Goal: Task Accomplishment & Management: Manage account settings

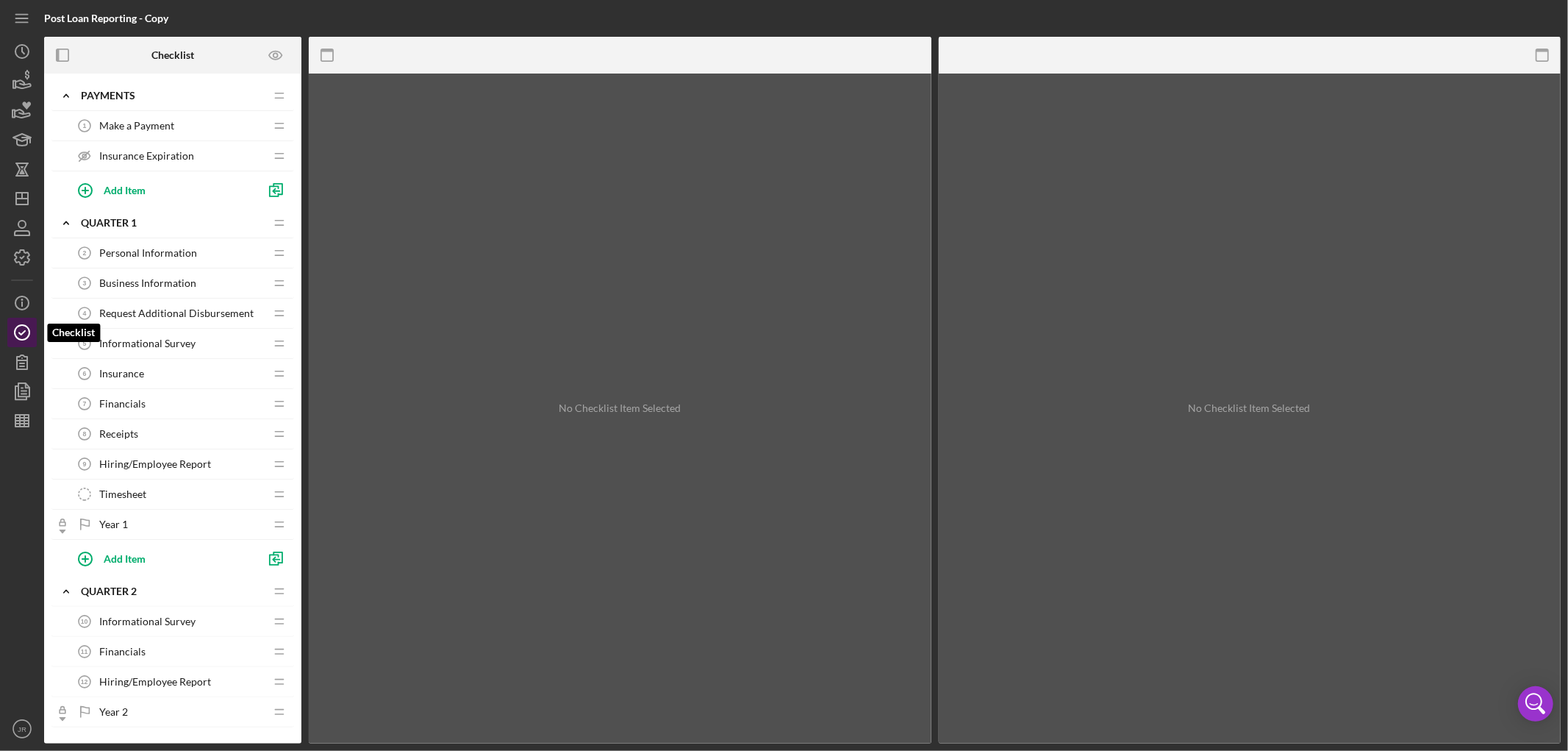
click at [26, 329] on icon "button" at bounding box center [22, 332] width 36 height 37
click at [19, 250] on icon "button" at bounding box center [22, 257] width 15 height 15
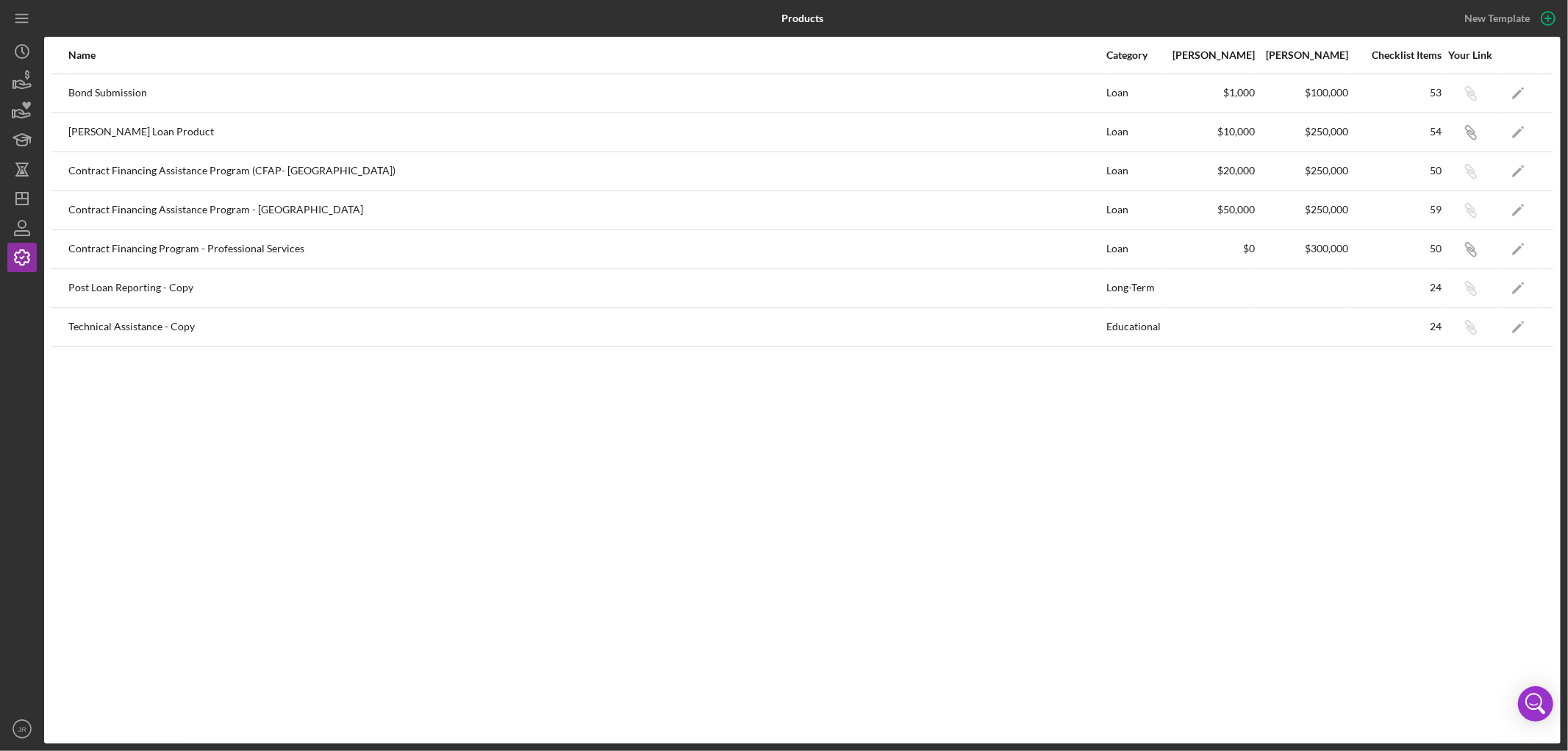
click at [263, 362] on div "Name Category Min Amount Max Amount Checklist Items Your Link Bond Submission L…" at bounding box center [802, 390] width 1517 height 707
click at [1522, 89] on icon "Icon/Edit" at bounding box center [1519, 93] width 33 height 33
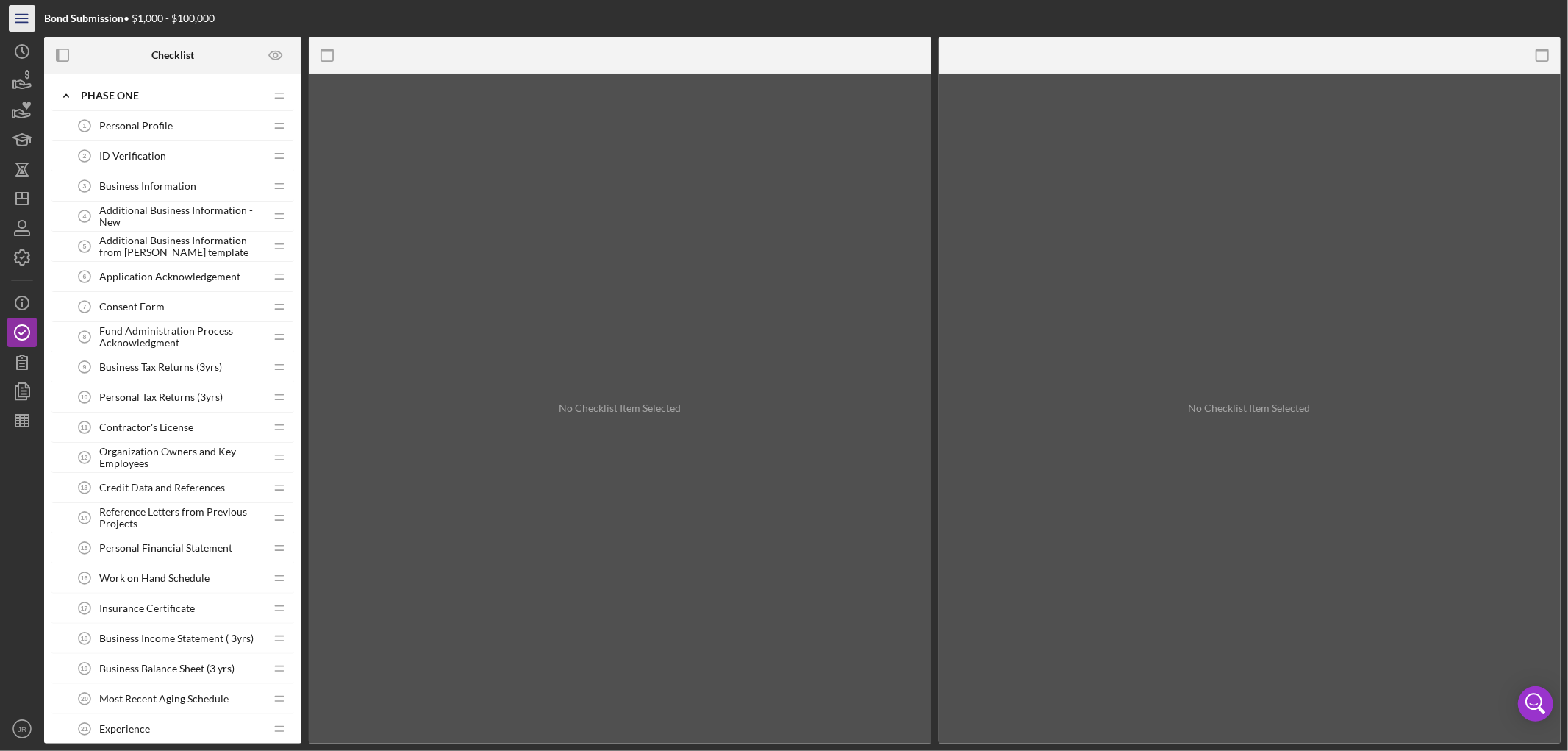
click at [26, 17] on icon "Icon/Menu" at bounding box center [22, 18] width 33 height 33
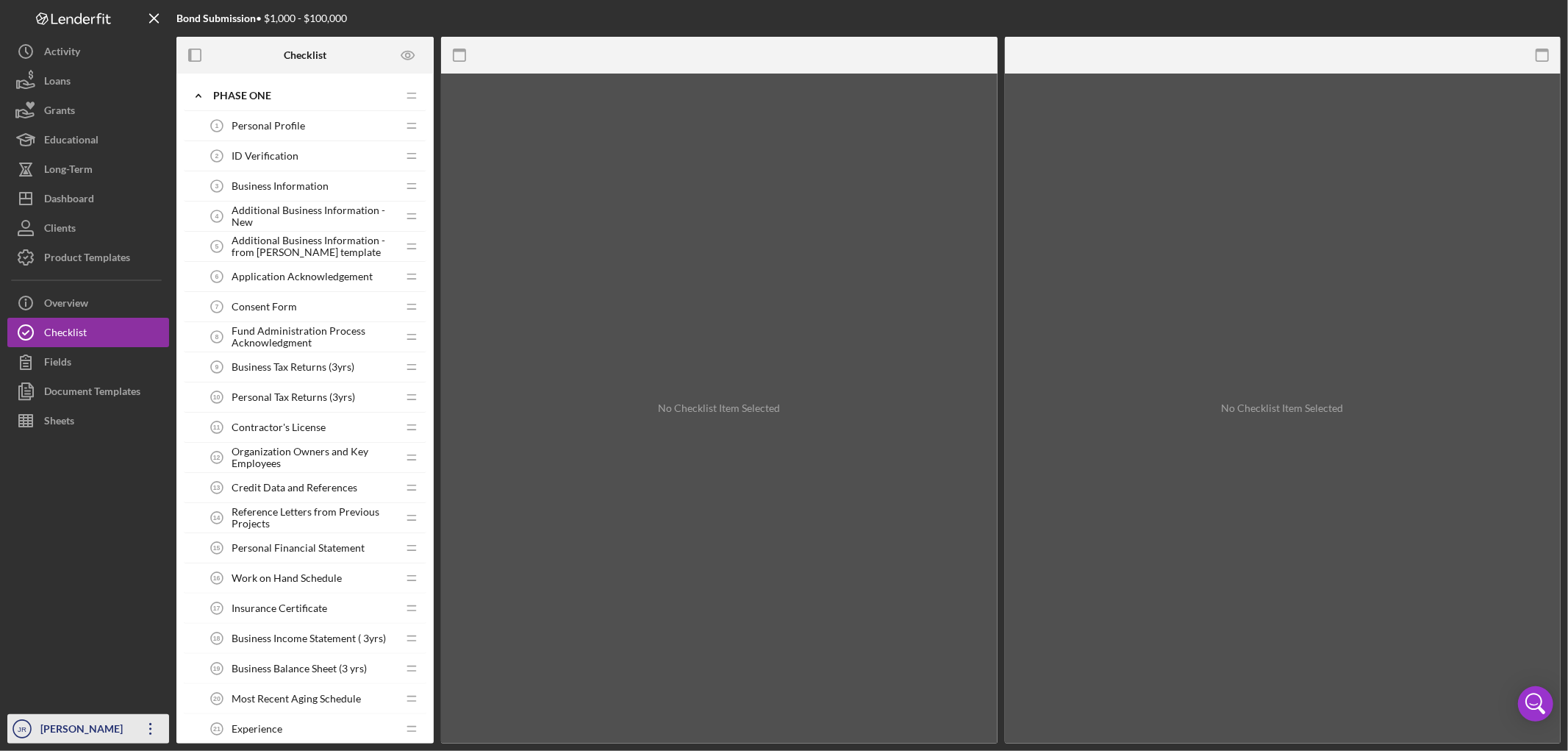
click at [99, 722] on div "[PERSON_NAME]" at bounding box center [84, 731] width 96 height 33
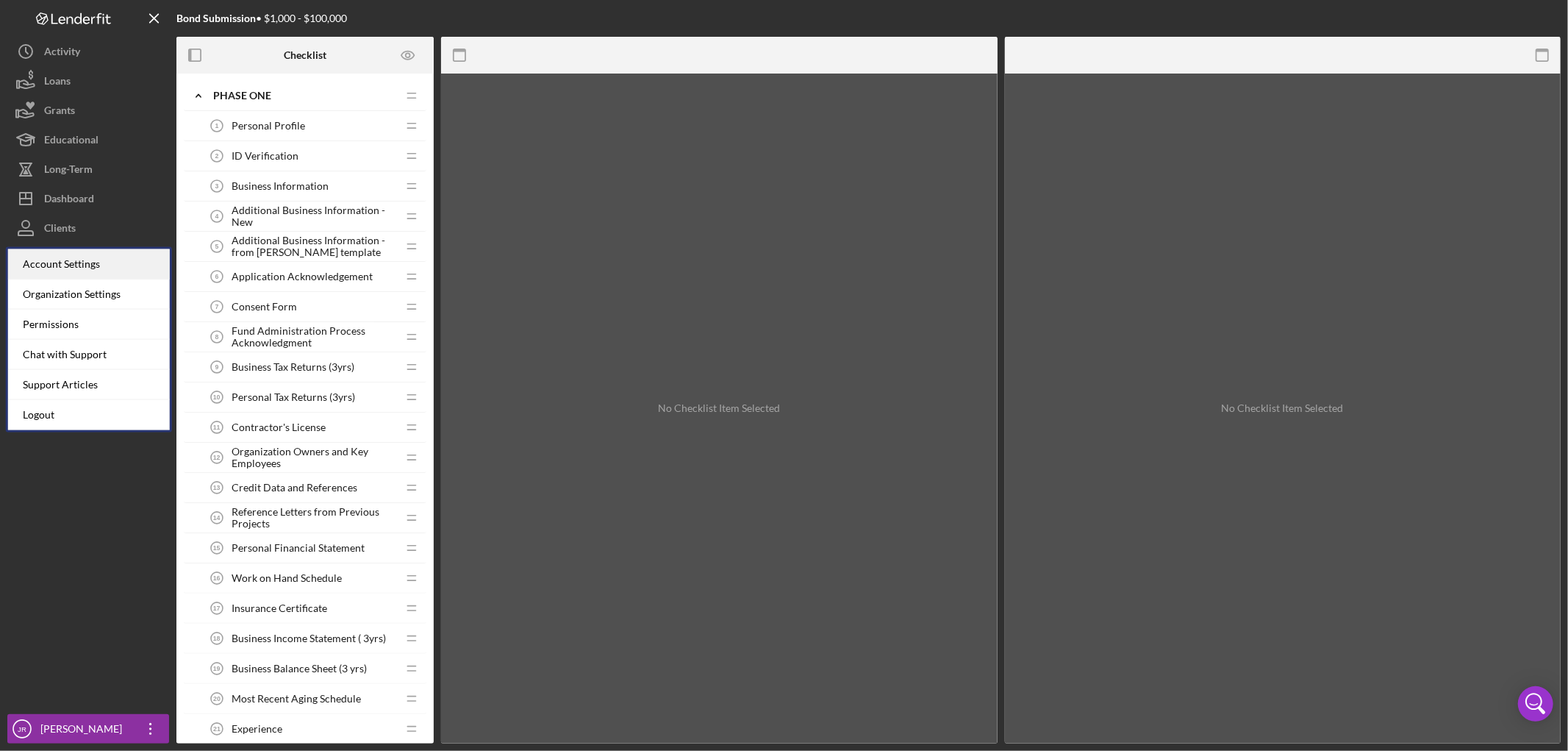
click at [125, 267] on div "Account Settings" at bounding box center [88, 264] width 161 height 30
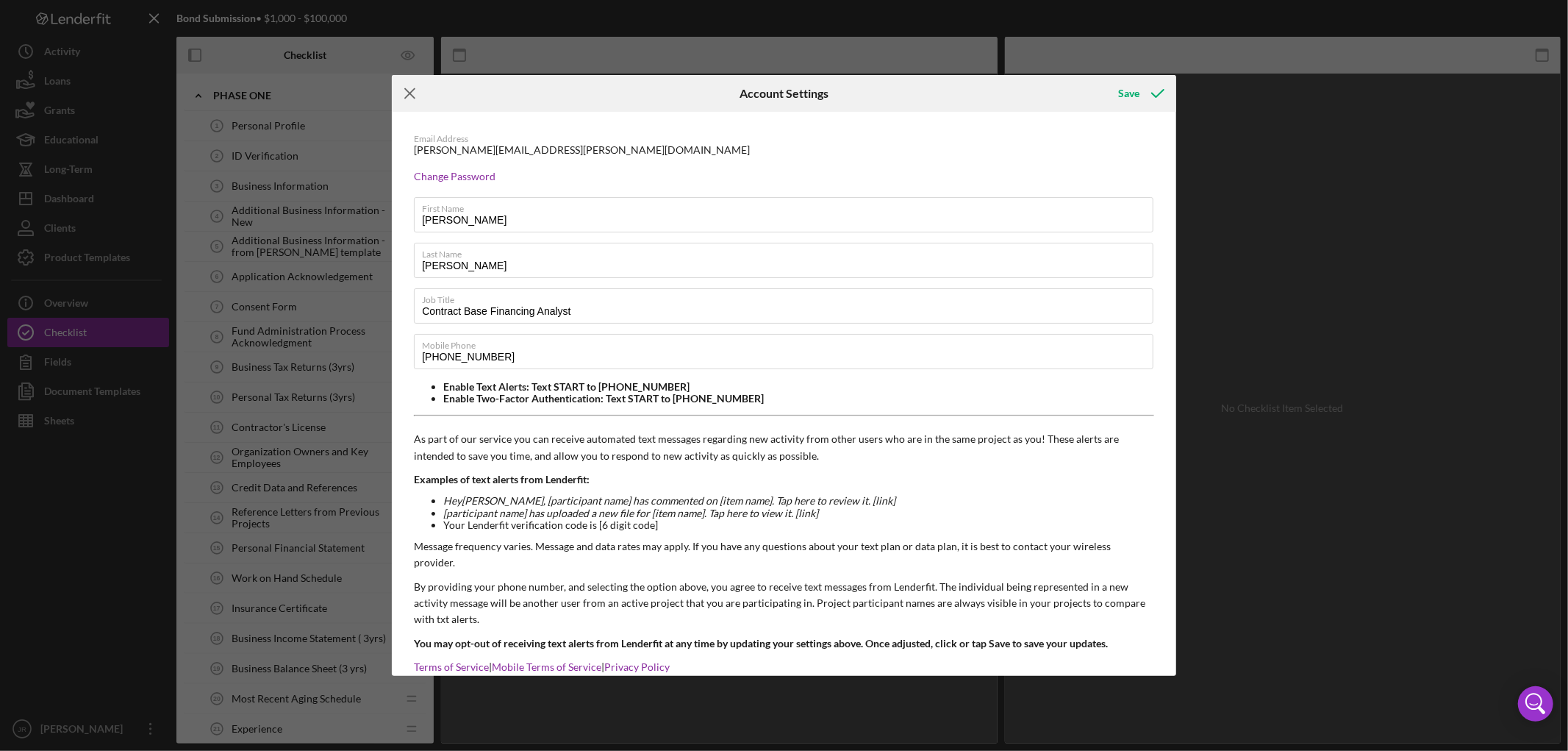
click at [408, 89] on icon "Icon/Menu Close" at bounding box center [410, 93] width 36 height 37
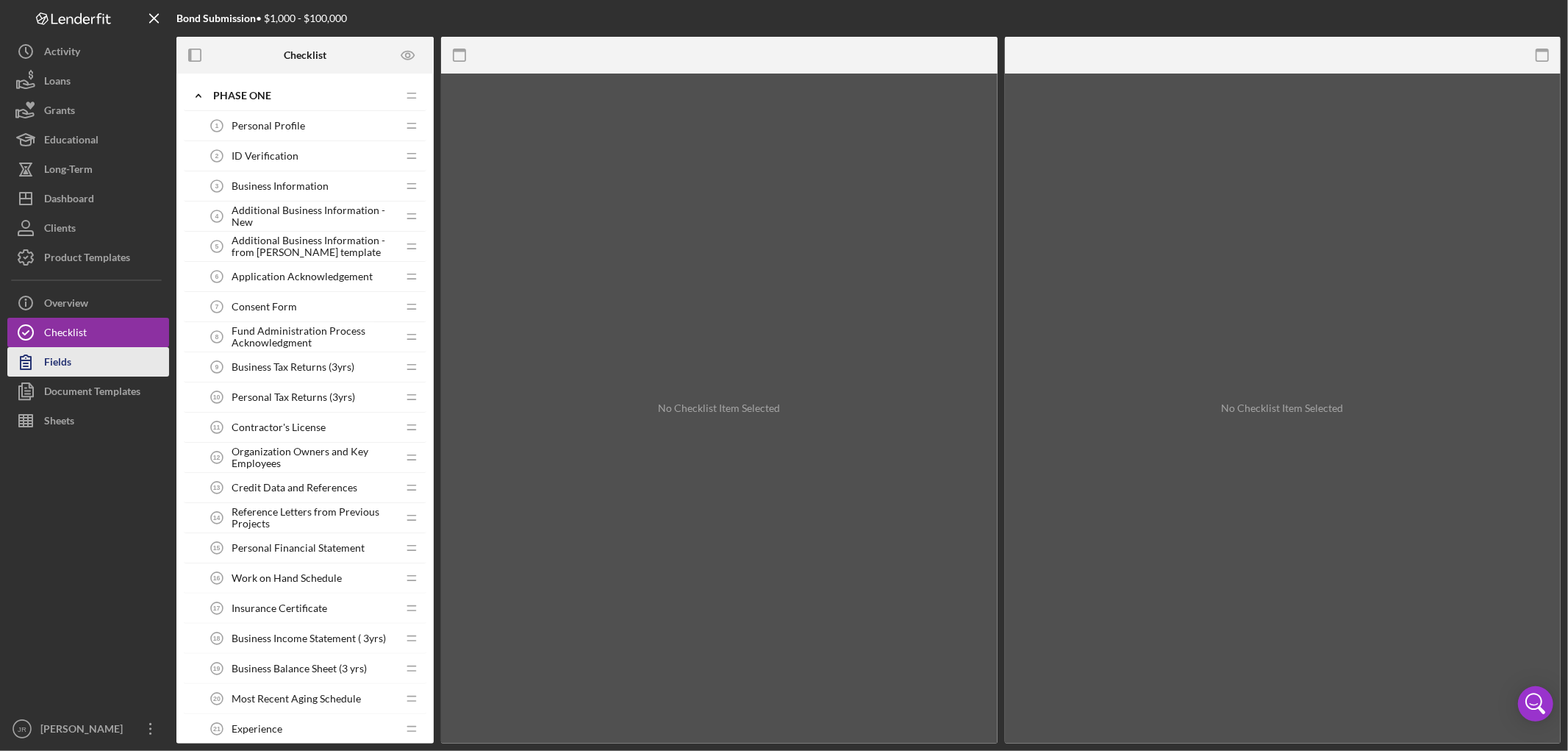
click at [47, 360] on div "Fields" at bounding box center [57, 363] width 27 height 33
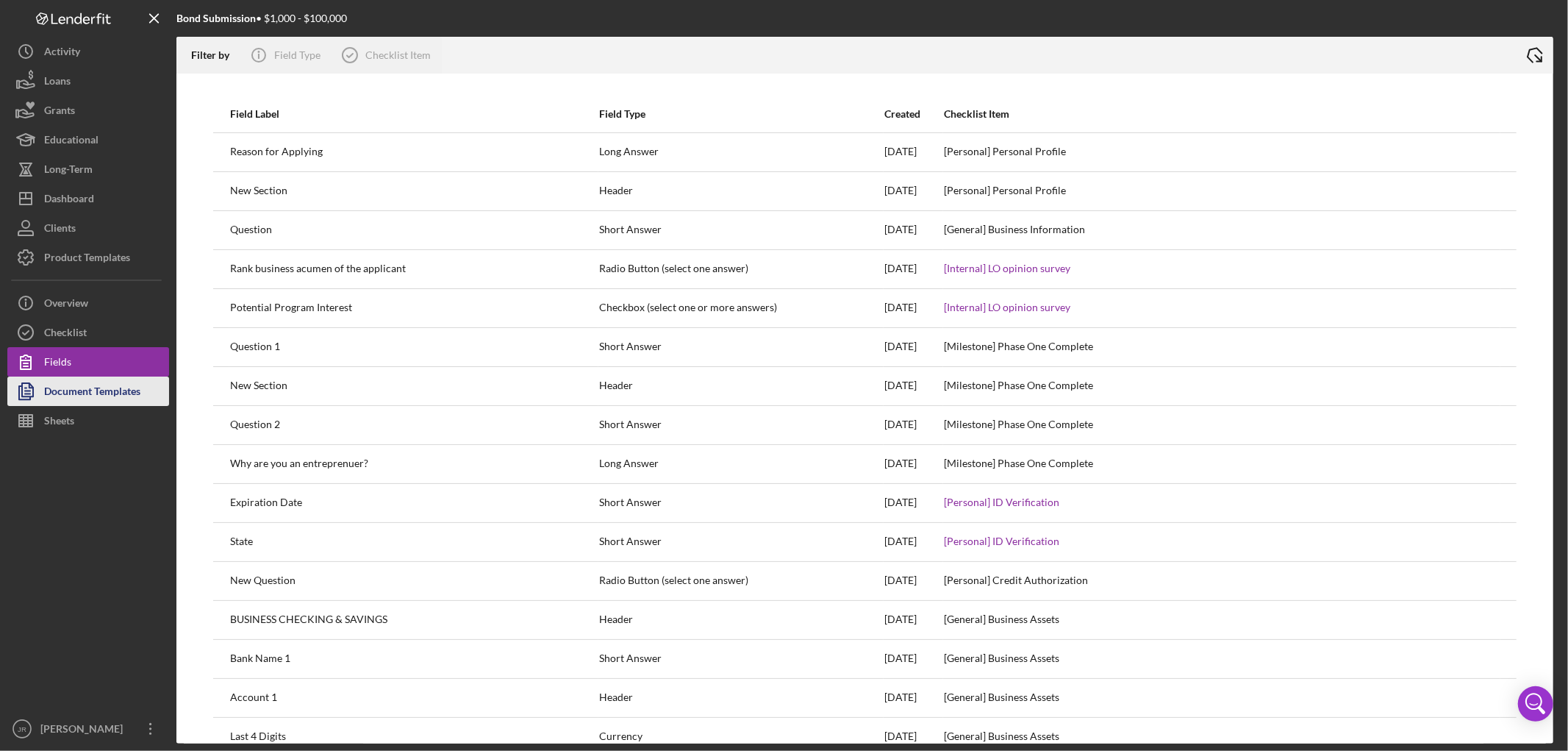
click at [76, 387] on div "Document Templates" at bounding box center [92, 393] width 97 height 33
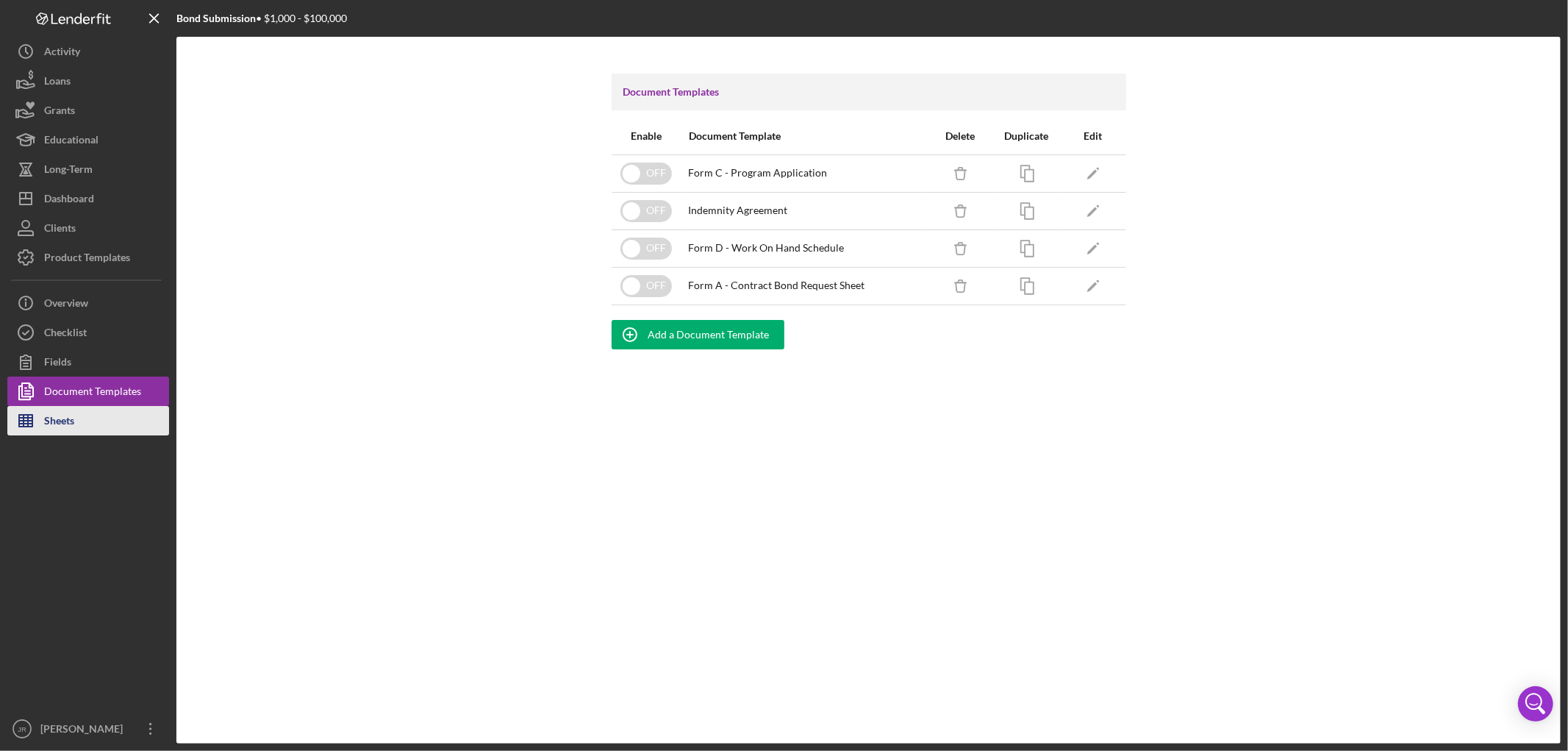
click at [28, 424] on line "button" at bounding box center [28, 421] width 0 height 12
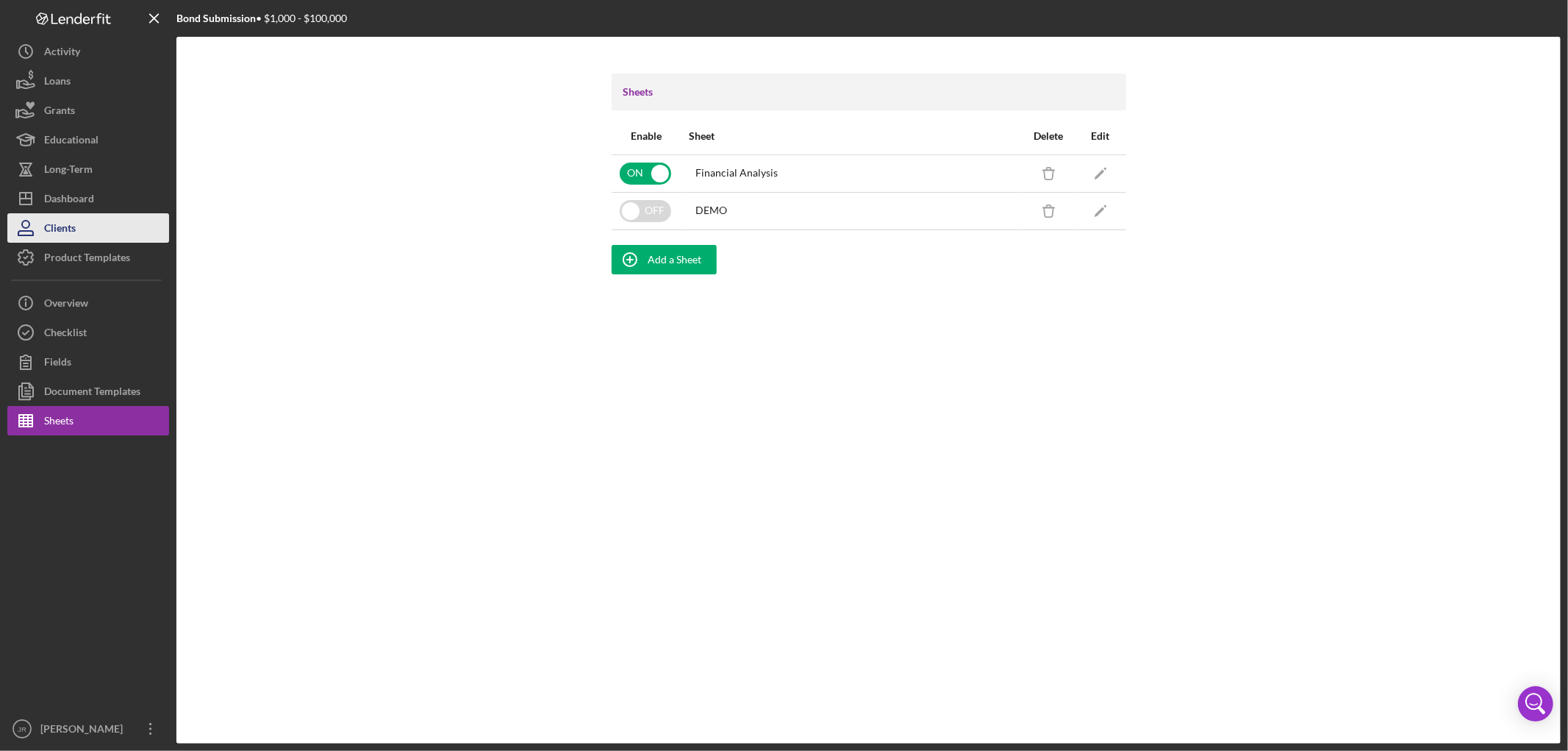
click at [63, 222] on div "Clients" at bounding box center [59, 230] width 32 height 33
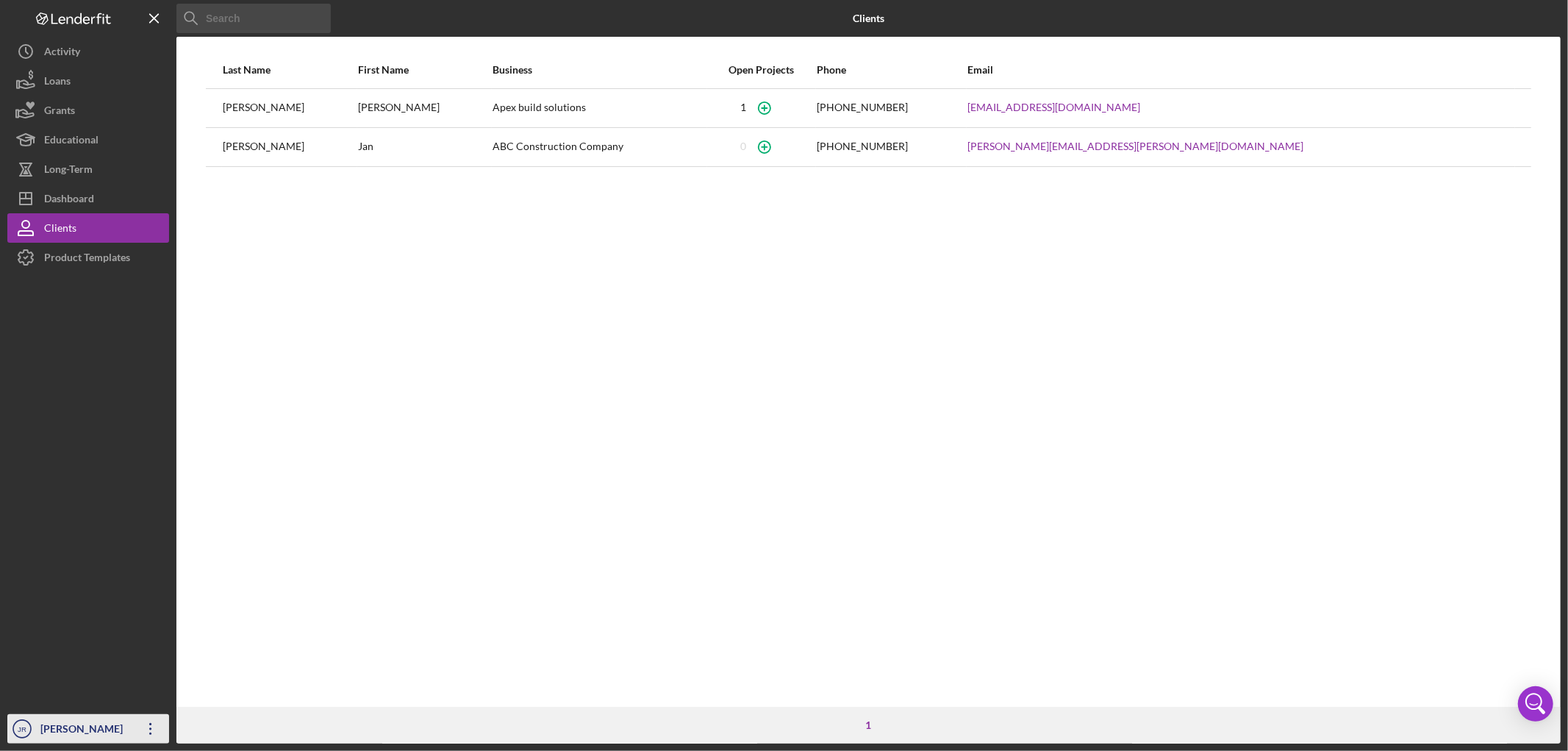
click at [136, 726] on icon "Icon/Overflow" at bounding box center [151, 729] width 36 height 37
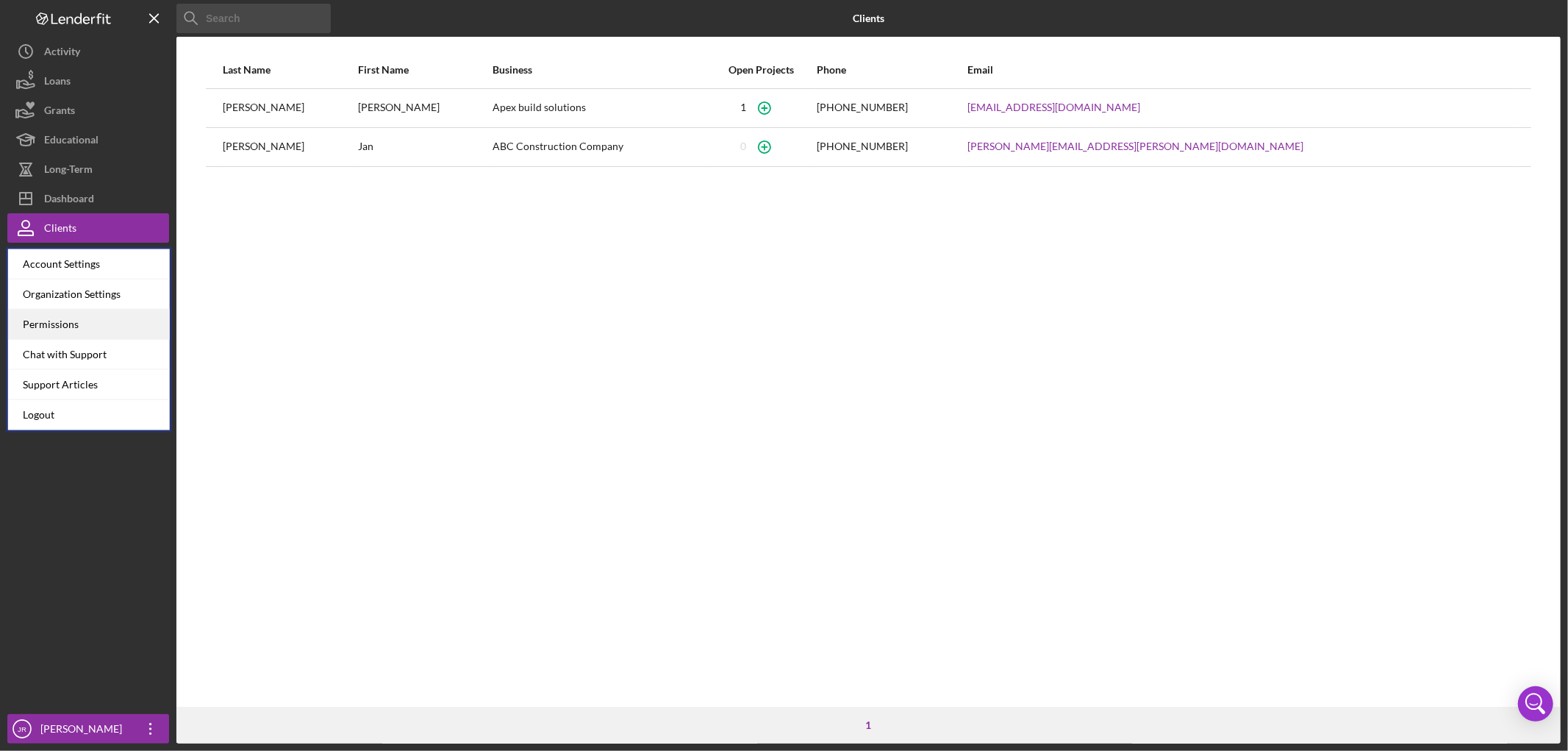
click at [108, 317] on div "Permissions" at bounding box center [88, 324] width 161 height 30
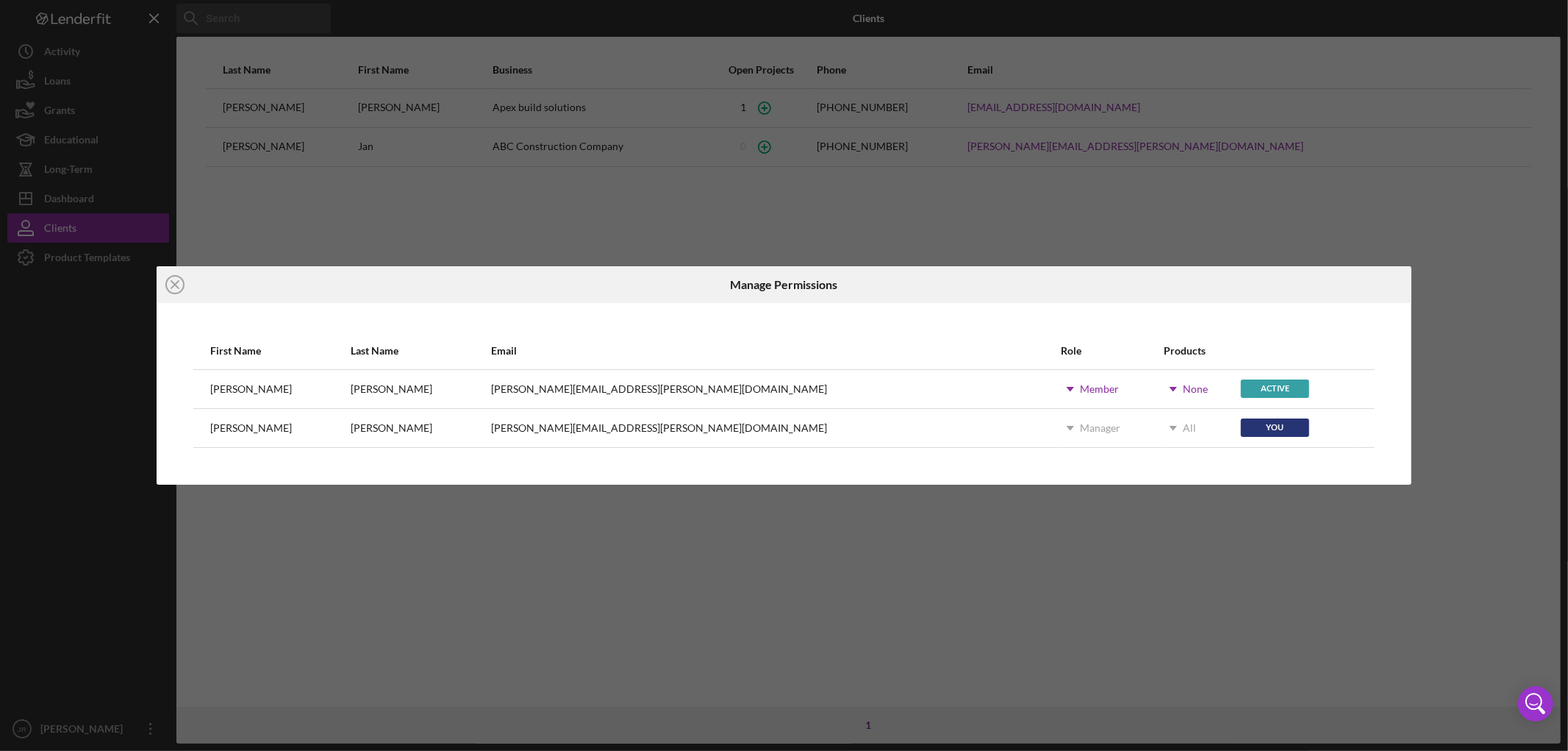
click at [1155, 387] on icon "Icon/Dropdown Arrow" at bounding box center [1173, 389] width 36 height 37
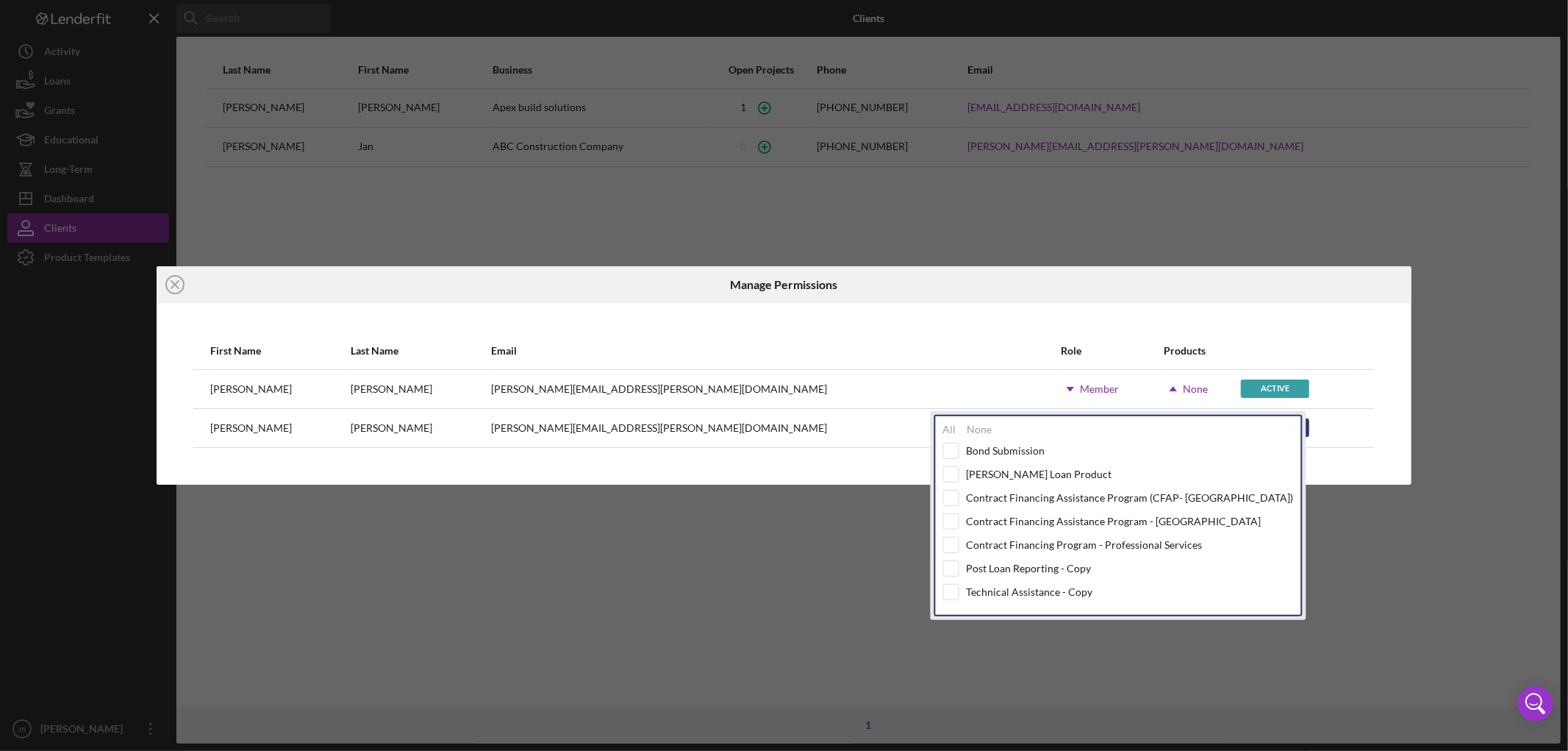
click at [744, 589] on div "Icon/Close Manage Permissions First Name Last Name Email Role Products [PERSON_…" at bounding box center [784, 375] width 1568 height 751
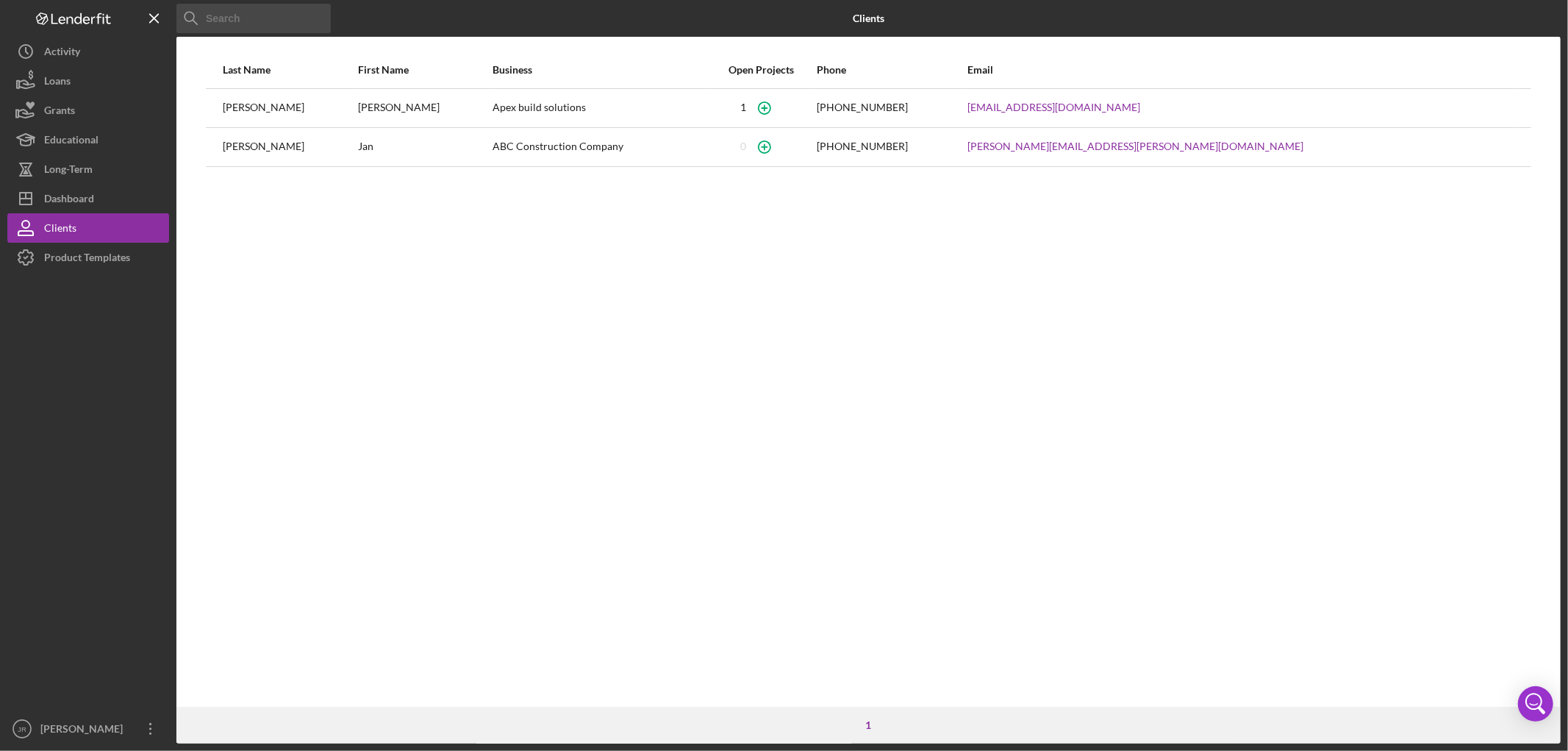
click at [289, 438] on div "Last Name First Name Business Open Projects Phone Email [PERSON_NAME] Apex buil…" at bounding box center [868, 379] width 1385 height 655
click at [407, 432] on div "Last Name First Name Business Open Projects Phone Email [PERSON_NAME] Apex buil…" at bounding box center [868, 379] width 1385 height 655
click at [114, 358] on div at bounding box center [88, 493] width 161 height 442
click at [626, 422] on div "Last Name First Name Business Open Projects Phone Email [PERSON_NAME] Apex buil…" at bounding box center [868, 379] width 1385 height 655
click at [511, 402] on div "Last Name First Name Business Open Projects Phone Email [PERSON_NAME] Apex buil…" at bounding box center [868, 379] width 1385 height 655
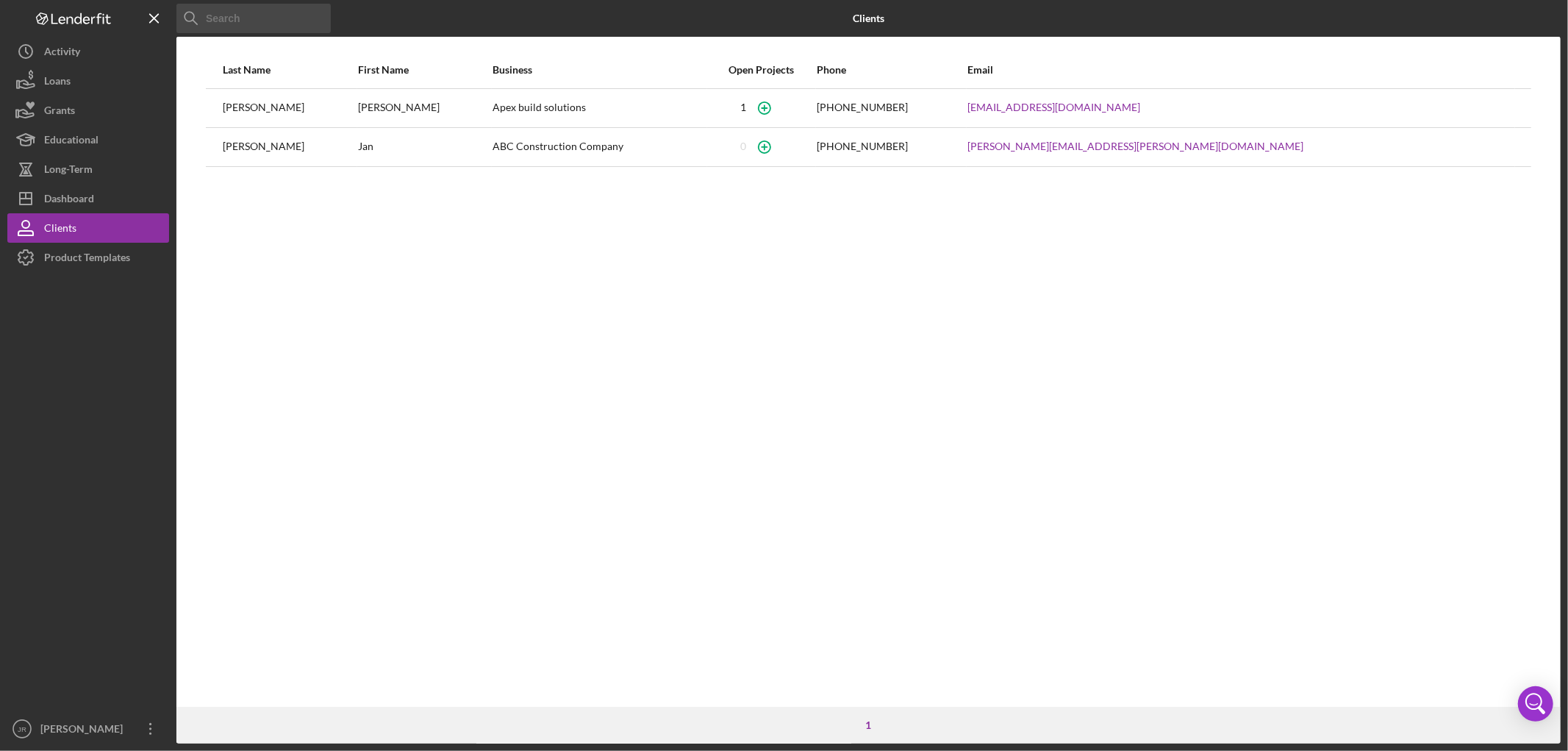
click at [378, 381] on div "Last Name First Name Business Open Projects Phone Email [PERSON_NAME] Apex buil…" at bounding box center [868, 379] width 1385 height 655
click at [363, 329] on div "Last Name First Name Business Open Projects Phone Email [PERSON_NAME] Apex buil…" at bounding box center [868, 379] width 1385 height 655
click at [244, 114] on div "[PERSON_NAME]" at bounding box center [289, 108] width 134 height 37
click at [369, 248] on div "Last Name First Name Business Open Projects Phone Email [PERSON_NAME] Apex buil…" at bounding box center [868, 379] width 1385 height 655
